Goal: Find specific page/section: Find specific page/section

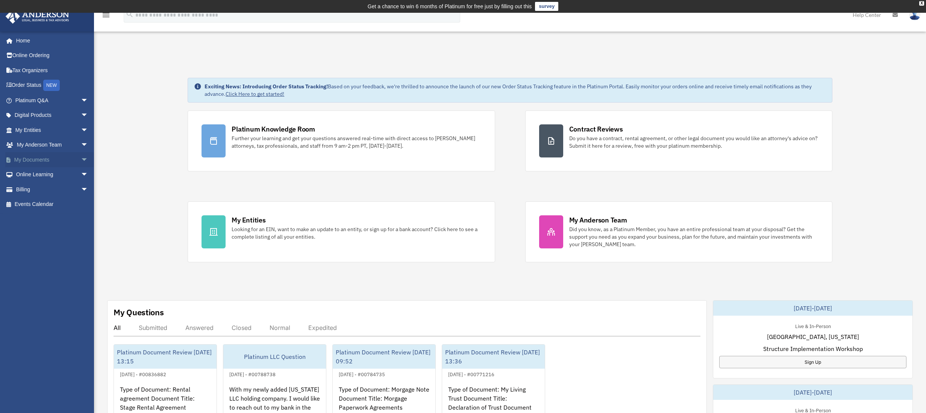
click at [81, 158] on span "arrow_drop_down" at bounding box center [88, 159] width 15 height 15
click at [39, 187] on link "Meeting Minutes" at bounding box center [55, 189] width 89 height 15
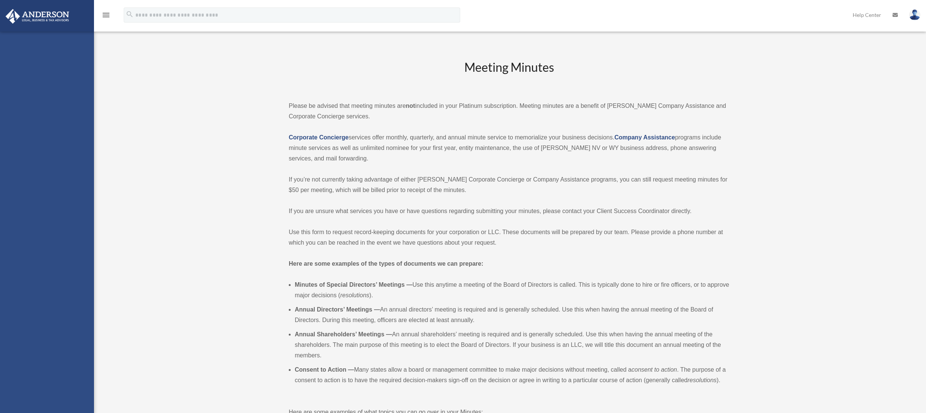
click at [255, 233] on div "Meeting Minutes Please be advised that meeting minutes are not included in your…" at bounding box center [509, 333] width 562 height 548
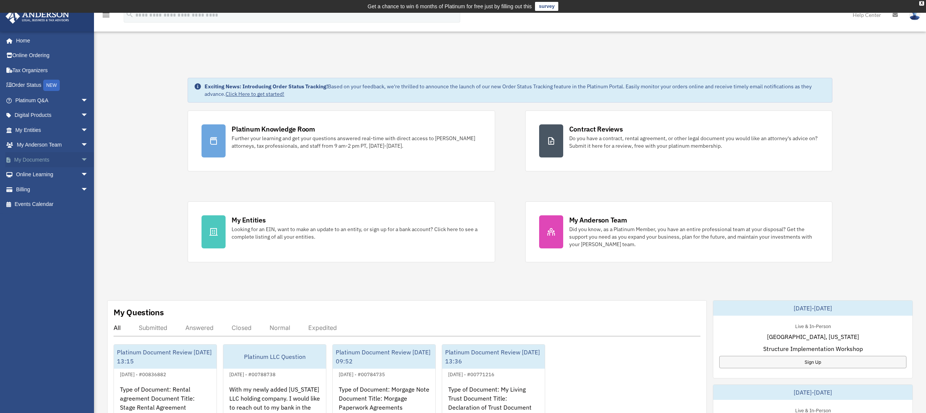
click at [81, 157] on span "arrow_drop_down" at bounding box center [88, 159] width 15 height 15
click at [57, 190] on link "Meeting Minutes" at bounding box center [55, 189] width 89 height 15
click at [81, 156] on span "arrow_drop_down" at bounding box center [88, 159] width 15 height 15
click at [55, 190] on link "Meeting Minutes" at bounding box center [55, 189] width 89 height 15
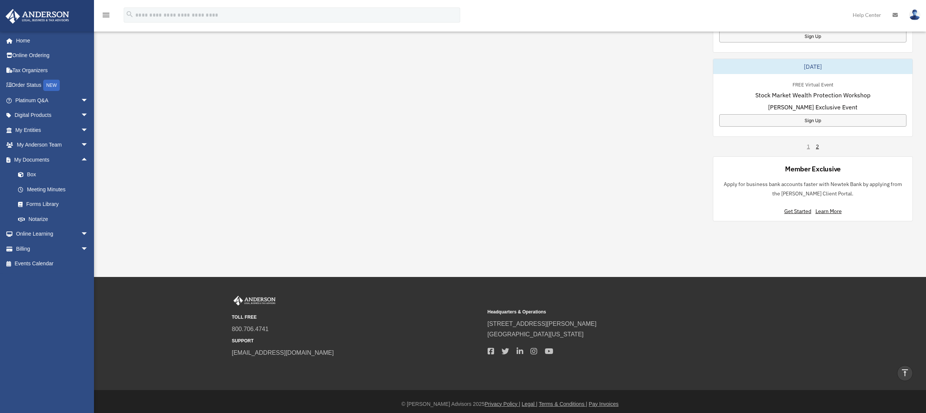
scroll to position [499, 0]
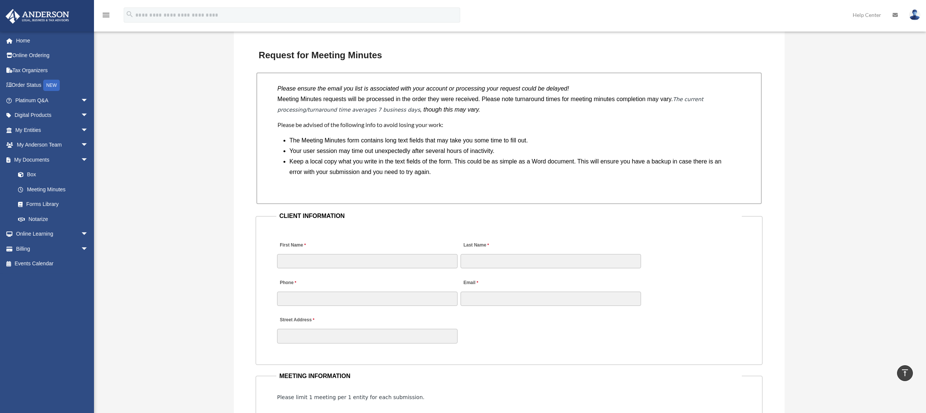
scroll to position [548, 0]
